Goal: Check status

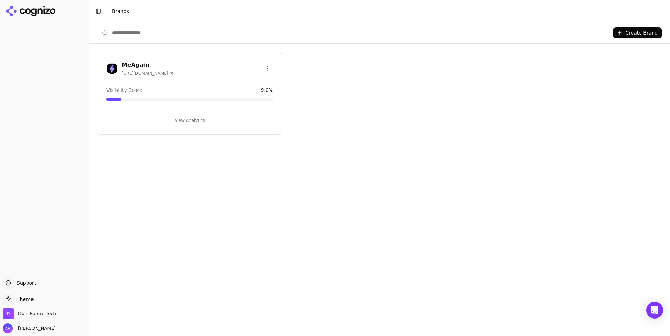
click at [132, 62] on h3 "MeAgain" at bounding box center [148, 65] width 52 height 8
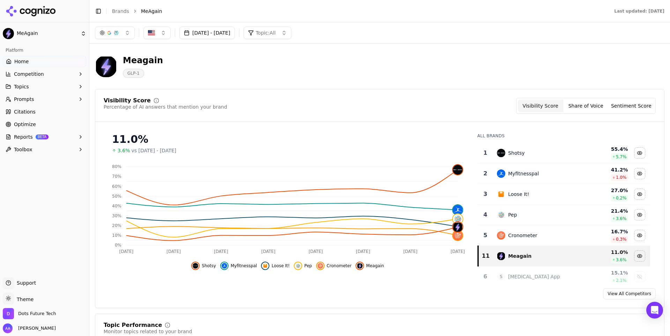
click at [232, 39] on div "[DATE] - [DATE] Topic: All" at bounding box center [379, 32] width 580 height 21
click at [336, 266] on span "Cronometer" at bounding box center [339, 266] width 25 height 6
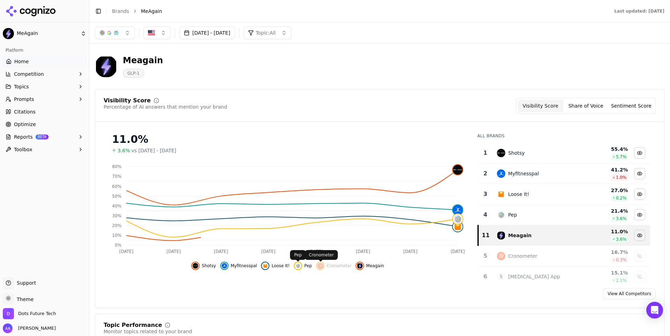
click at [286, 265] on span "Loose It!" at bounding box center [280, 266] width 18 height 6
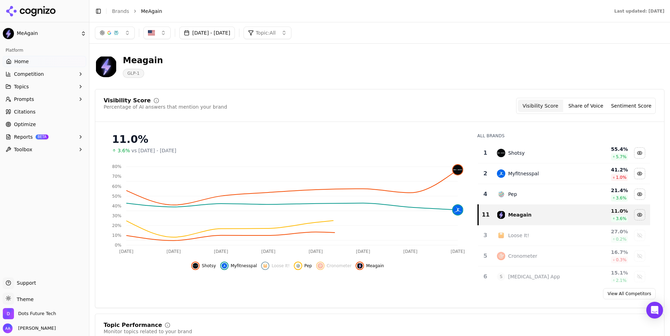
click at [247, 268] on span "Myfitnesspal" at bounding box center [244, 266] width 27 height 6
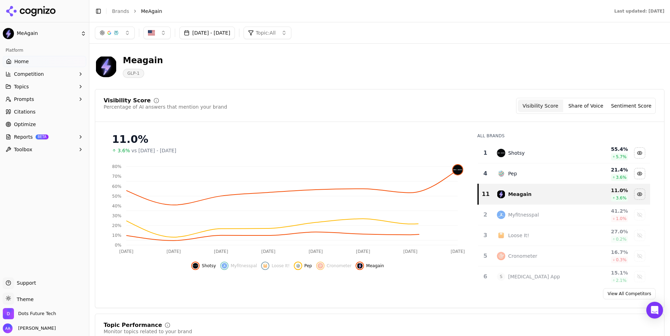
click at [246, 266] on span "Myfitnesspal" at bounding box center [244, 266] width 27 height 6
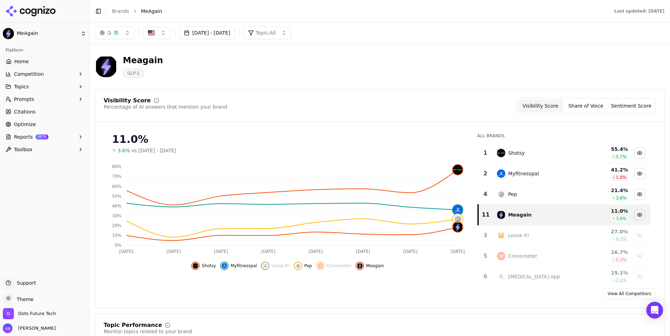
click at [279, 267] on span "Loose It!" at bounding box center [280, 266] width 18 height 6
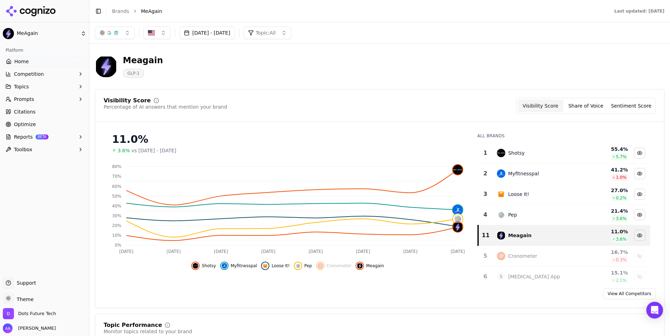
click at [242, 267] on span "Myfitnesspal" at bounding box center [244, 266] width 27 height 6
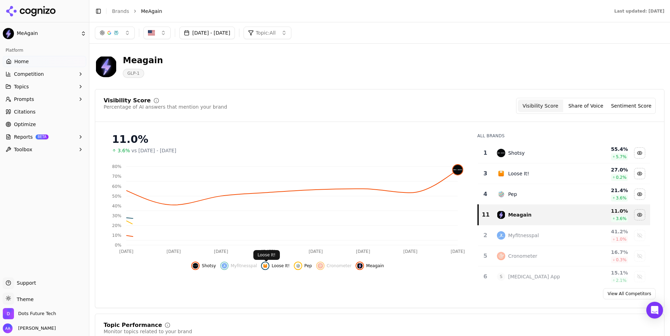
click at [278, 267] on span "Loose It!" at bounding box center [280, 266] width 18 height 6
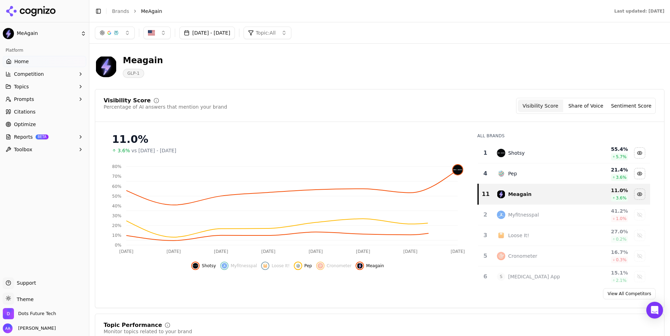
click at [213, 266] on span "Shotsy" at bounding box center [209, 266] width 14 height 6
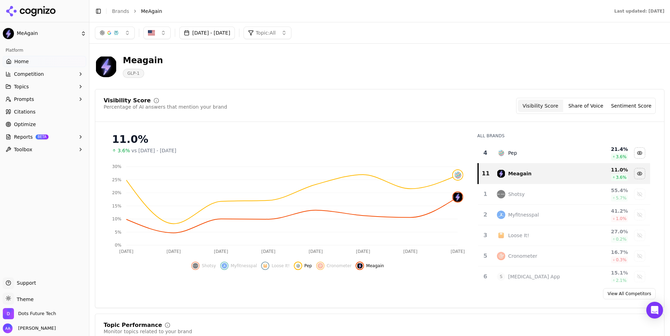
click at [204, 267] on span "Shotsy" at bounding box center [209, 266] width 14 height 6
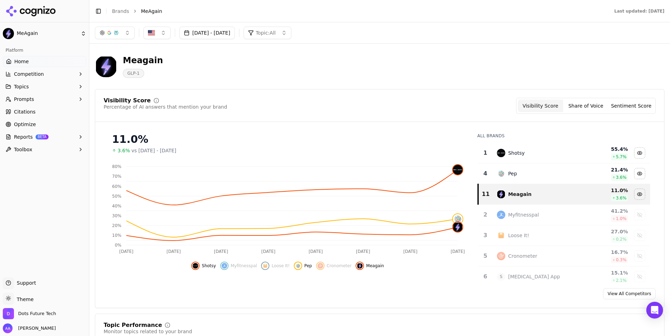
click at [458, 155] on div "11.0% 3.6% vs [DATE] - [DATE] Sep 22 Sep [DATE] Sep [DATE] Sep [DATE] Sep 29 0%…" at bounding box center [288, 198] width 368 height 142
click at [226, 34] on button "[DATE] - [DATE]" at bounding box center [206, 33] width 55 height 13
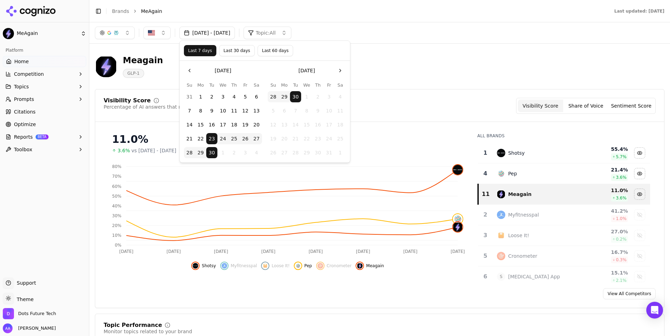
click at [381, 94] on div "Visibility Score Percentage of AI answers that mention your brand Visibility Sc…" at bounding box center [379, 198] width 569 height 219
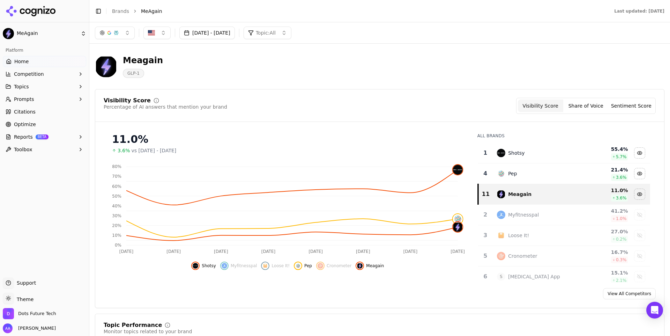
click at [586, 111] on button "Share of Voice" at bounding box center [585, 105] width 45 height 13
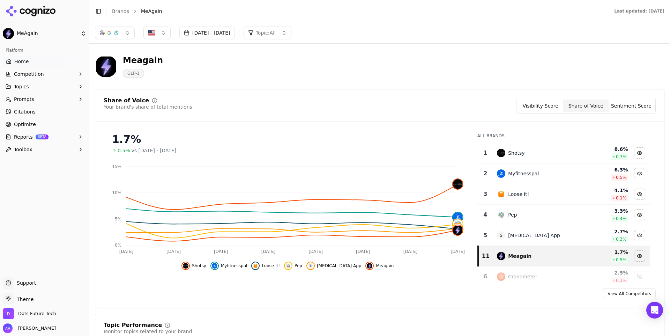
click at [625, 105] on button "Sentiment Score" at bounding box center [630, 105] width 45 height 13
